Goal: Find specific page/section: Find specific page/section

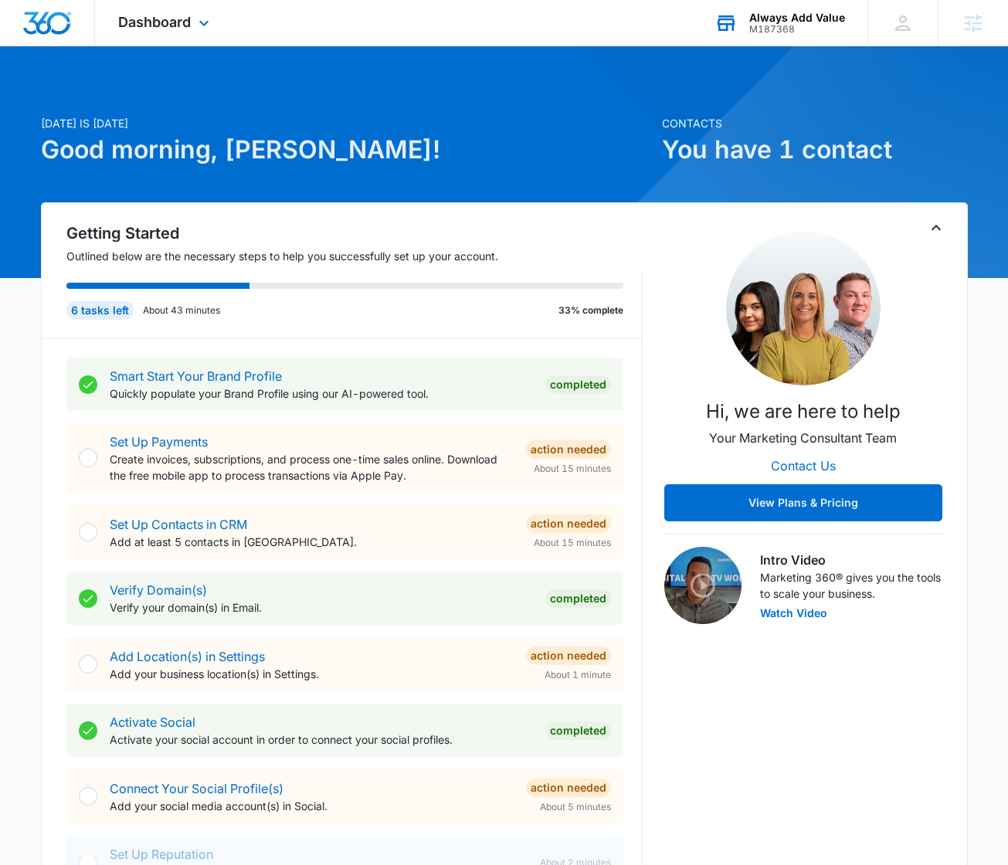
click at [808, 19] on div "Always Add Value" at bounding box center [797, 18] width 96 height 12
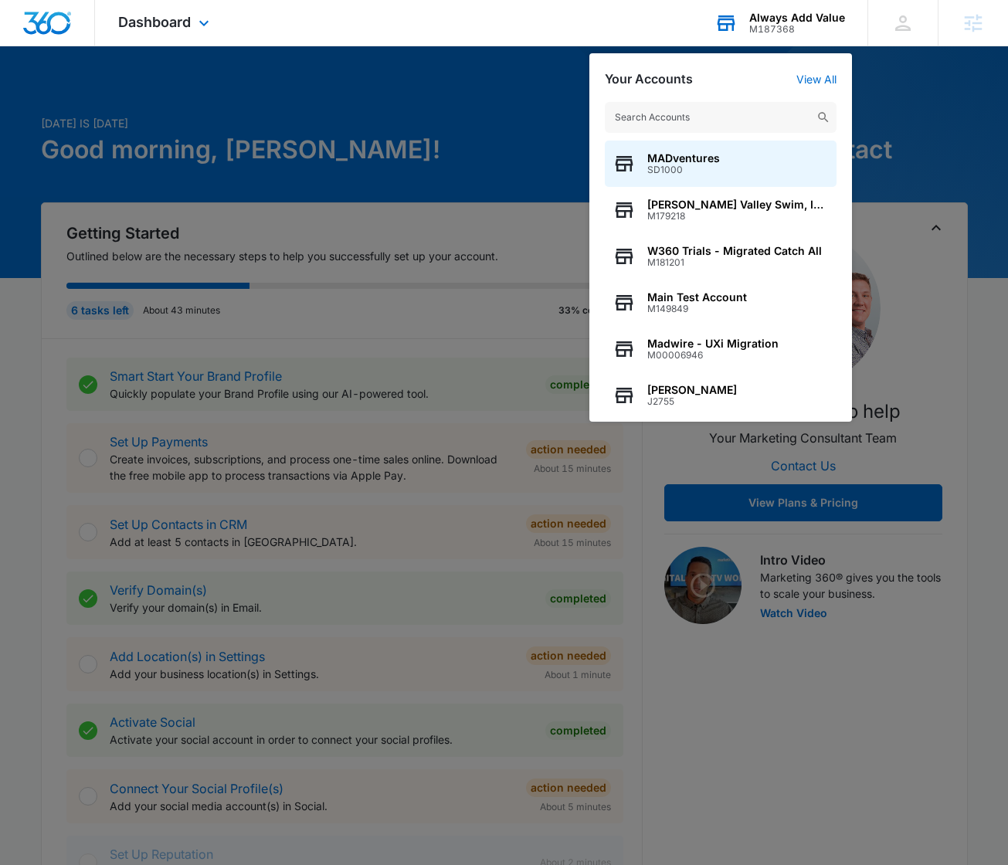
click at [727, 110] on input "text" at bounding box center [721, 117] width 232 height 31
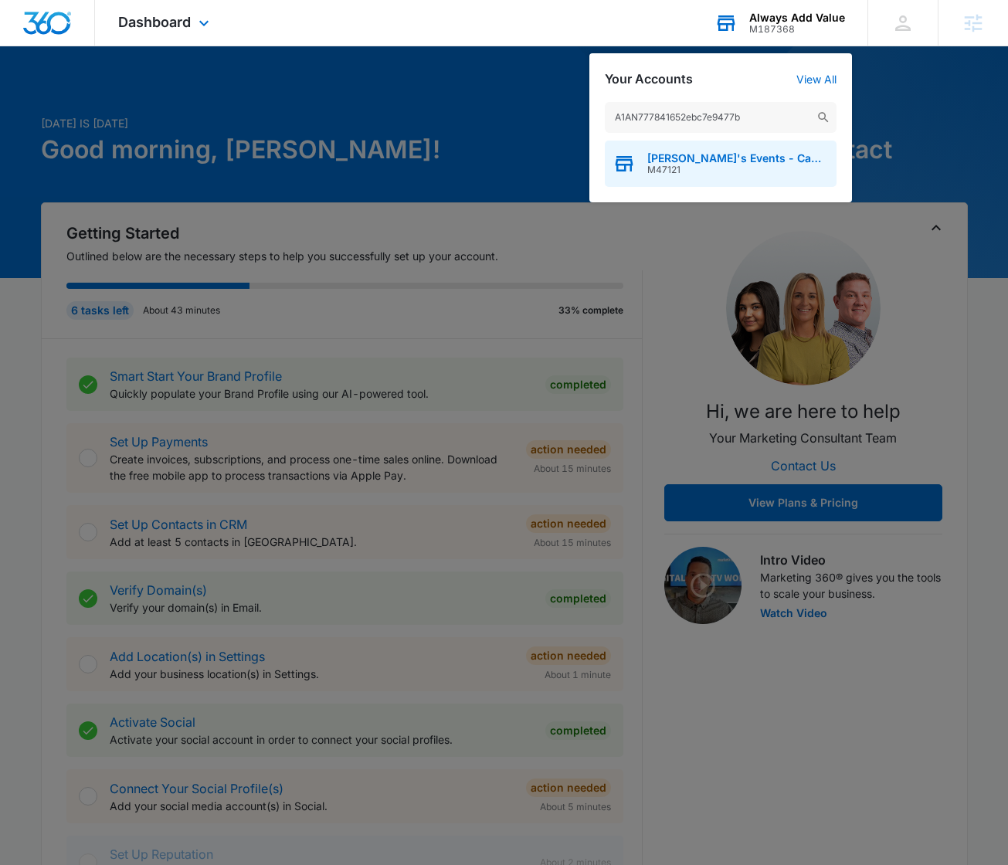
type input "A1AN777841652ebc7e9477b"
click at [709, 157] on span "Lizzie's Events - Campaign Test 1" at bounding box center [737, 158] width 181 height 12
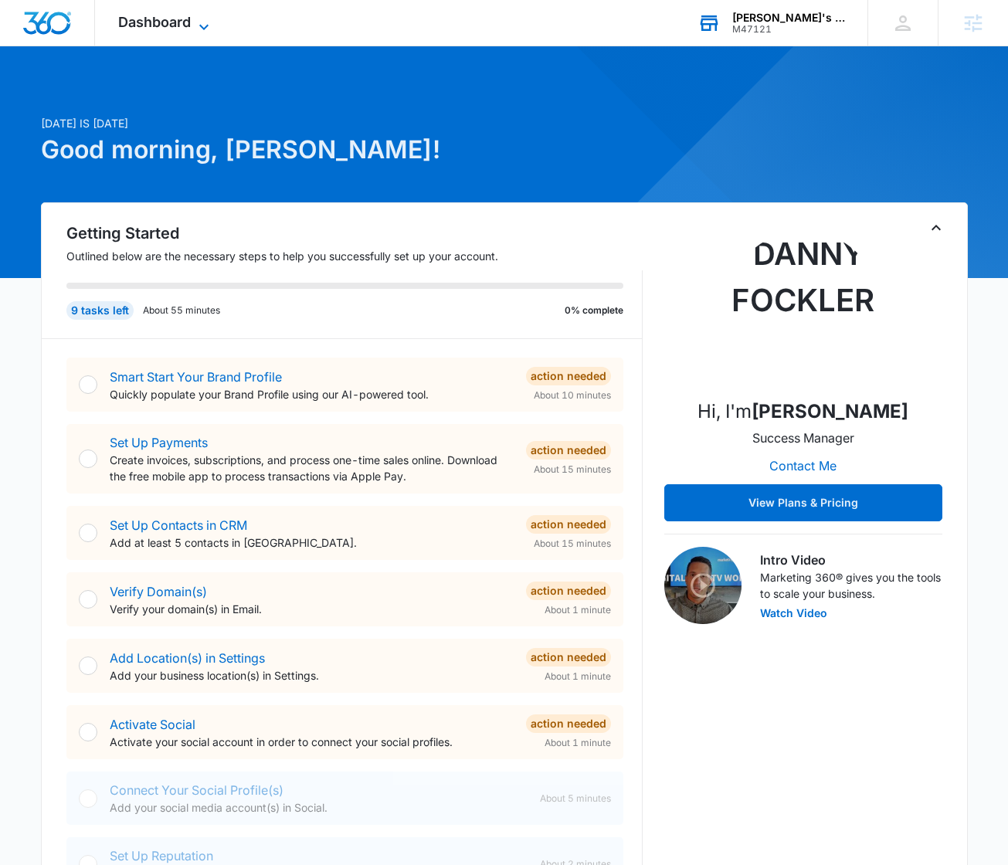
click at [202, 31] on icon at bounding box center [204, 27] width 19 height 19
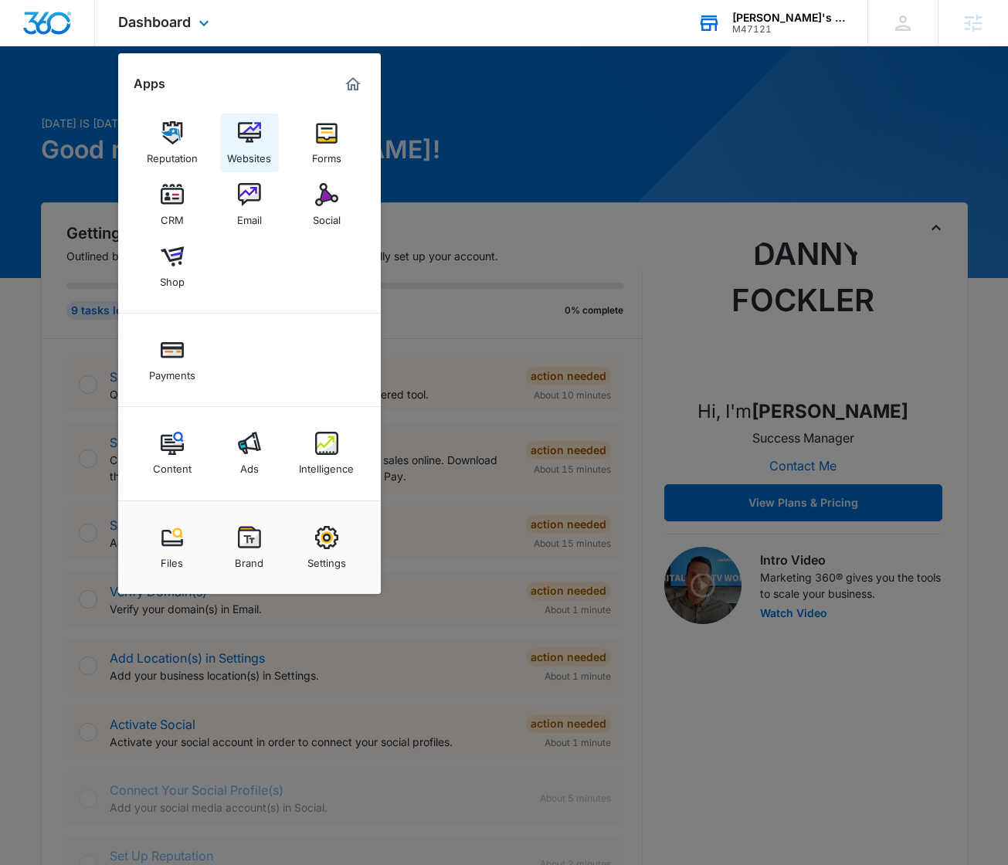
click at [243, 146] on div "Websites" at bounding box center [249, 154] width 44 height 20
